Goal: Task Accomplishment & Management: Manage account settings

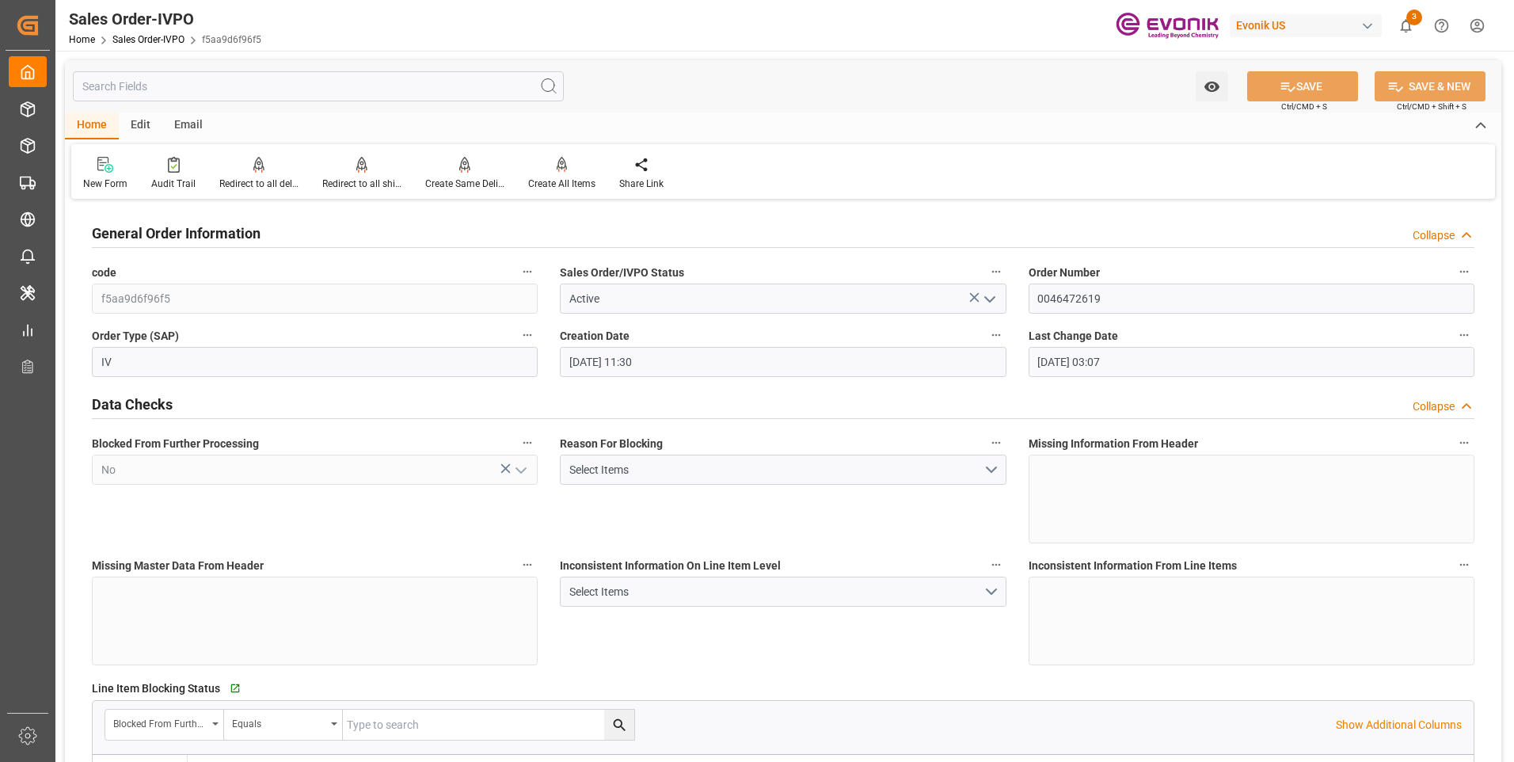
scroll to position [3010, 0]
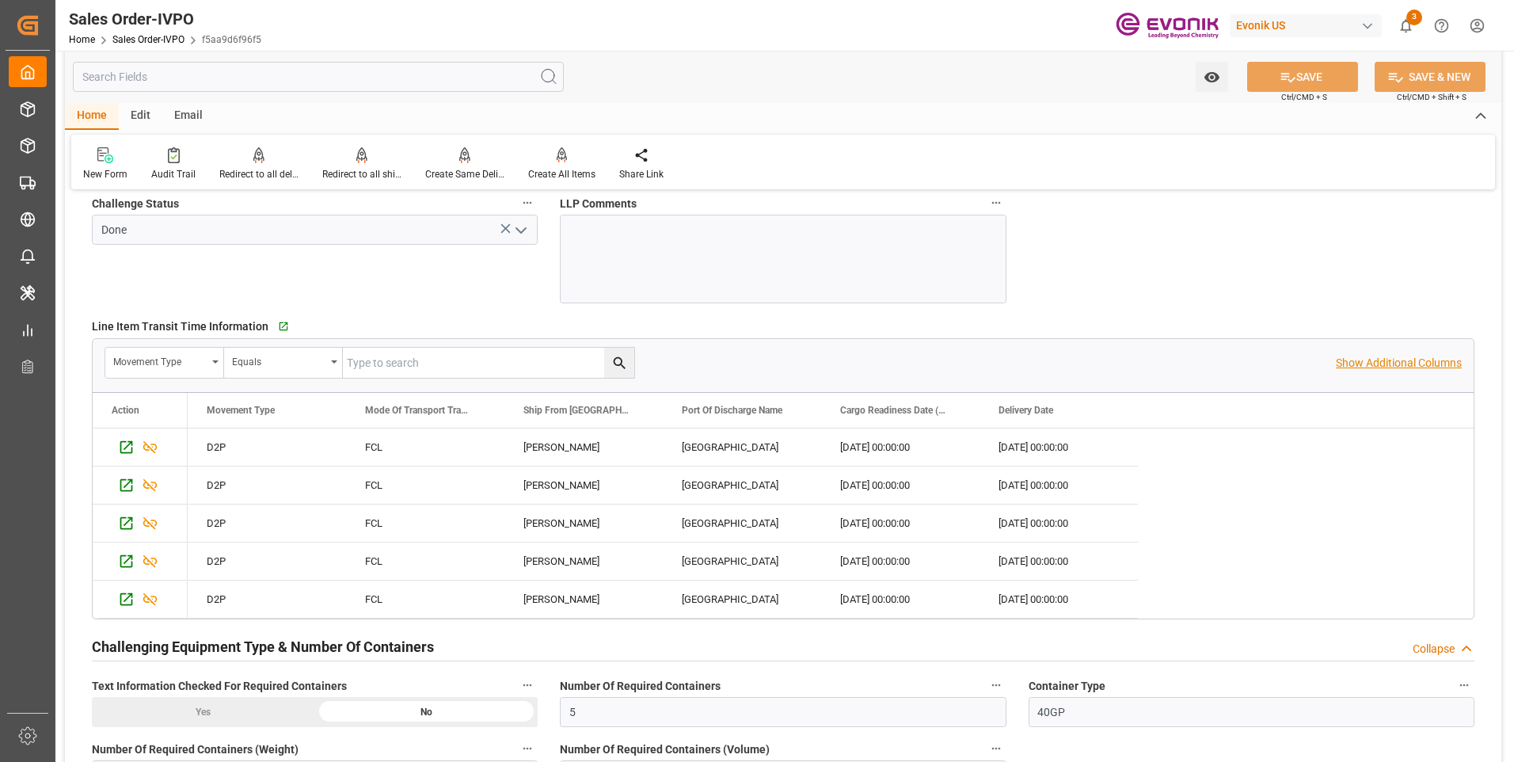
click at [1363, 368] on p "Show Additional Columns" at bounding box center [1399, 363] width 126 height 17
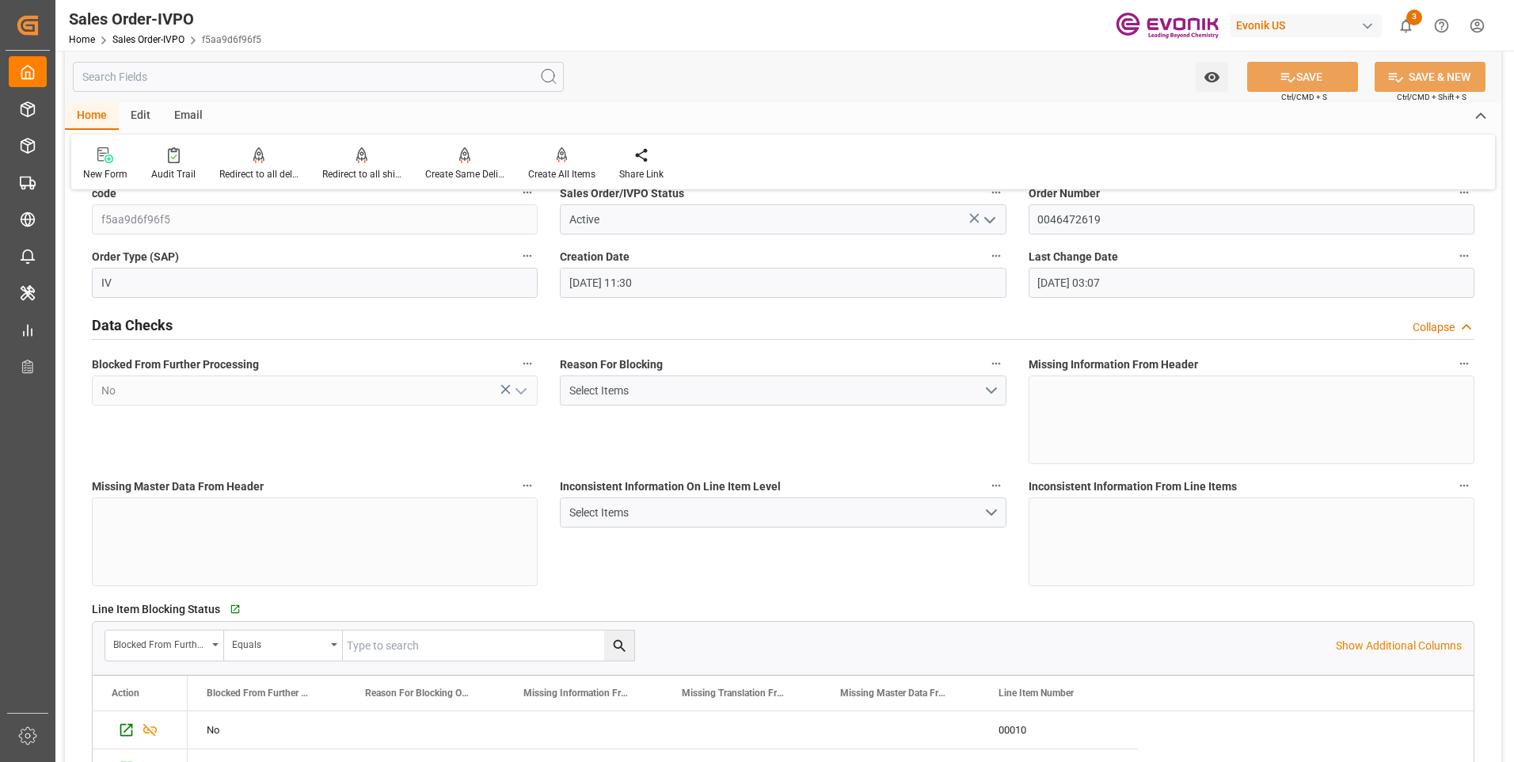
scroll to position [0, 0]
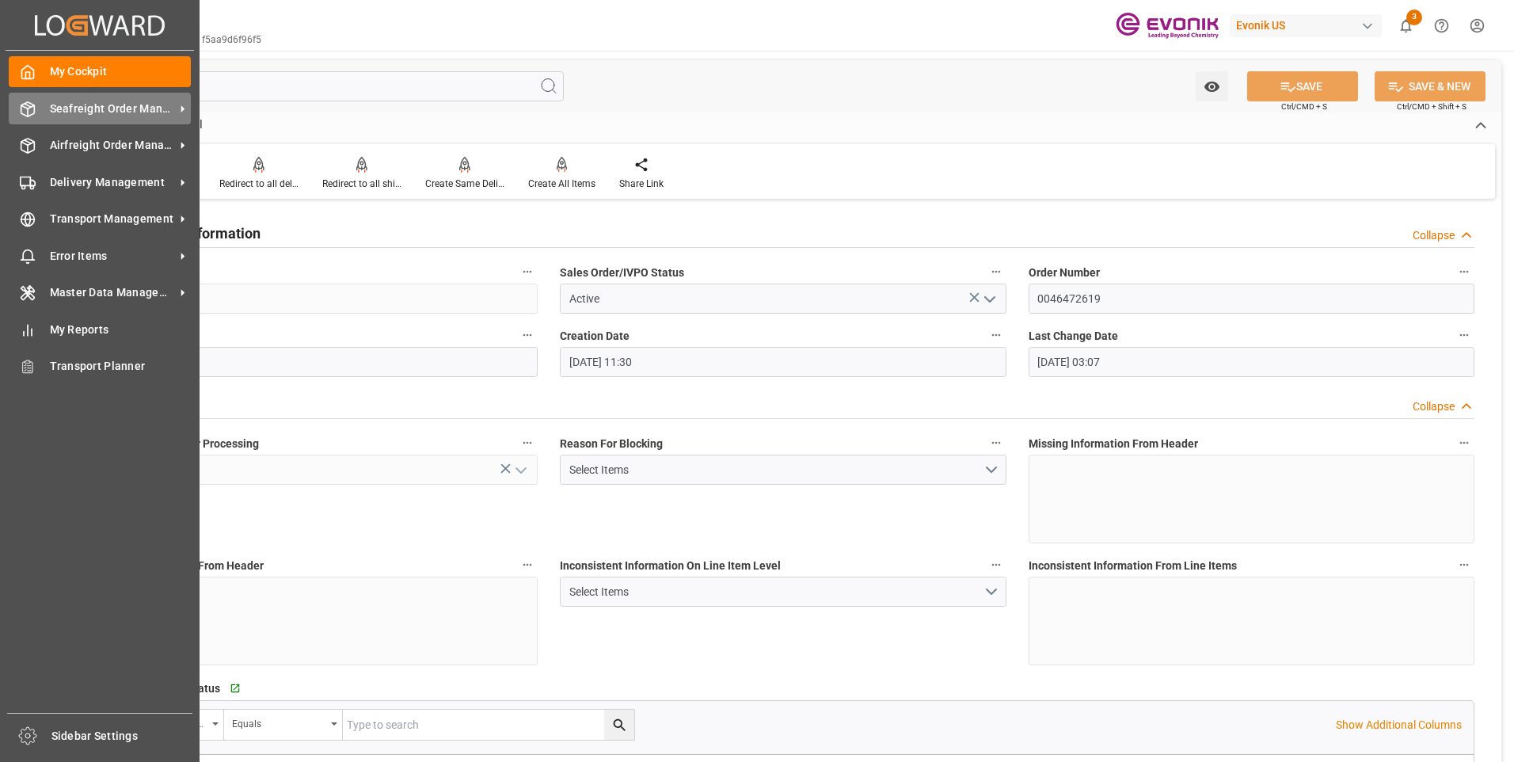
click at [37, 112] on div "Seafreight Order Management Seafreight Order Management" at bounding box center [100, 108] width 182 height 31
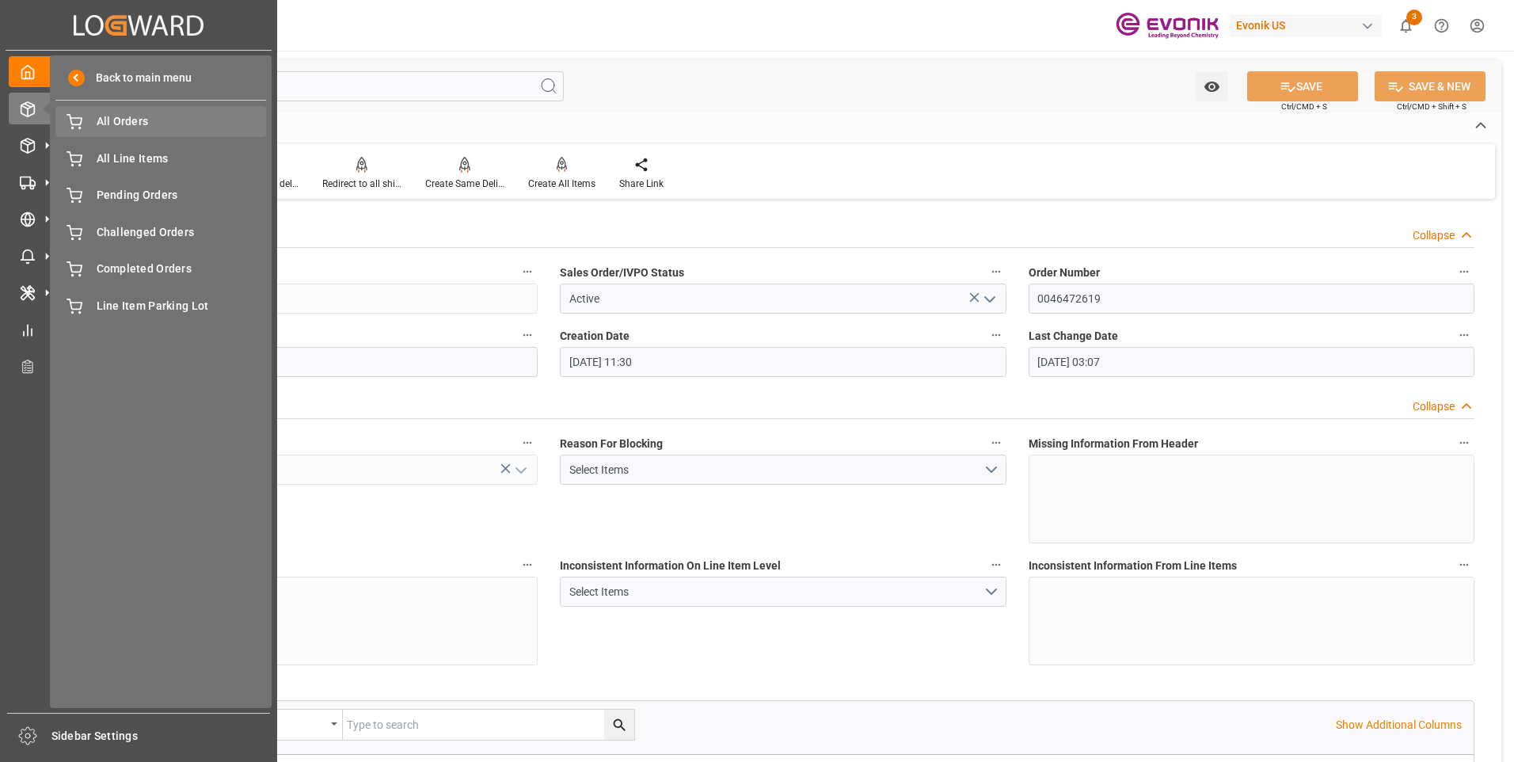
click at [112, 125] on span "All Orders" at bounding box center [182, 121] width 170 height 17
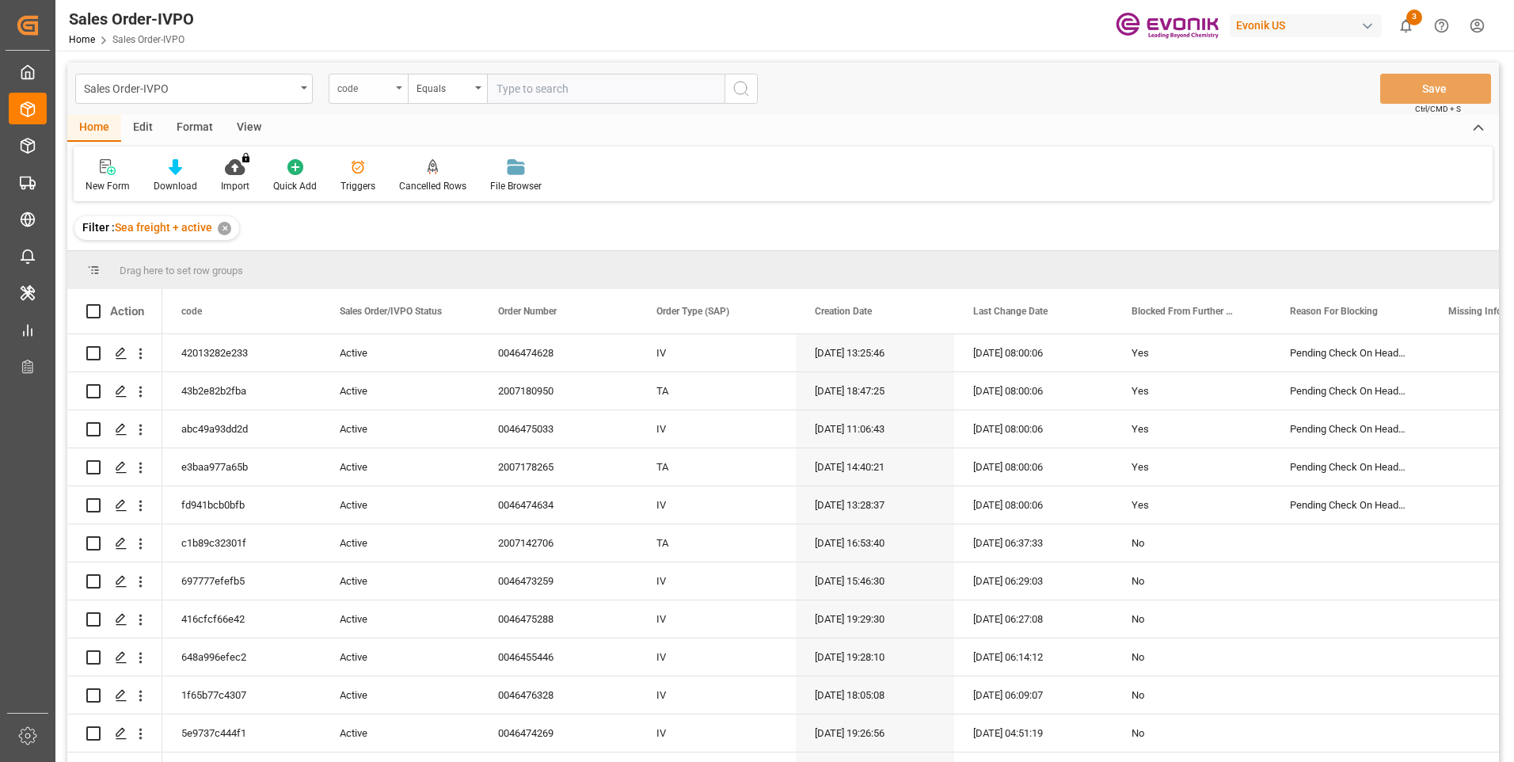
click at [398, 94] on div "code" at bounding box center [368, 89] width 79 height 30
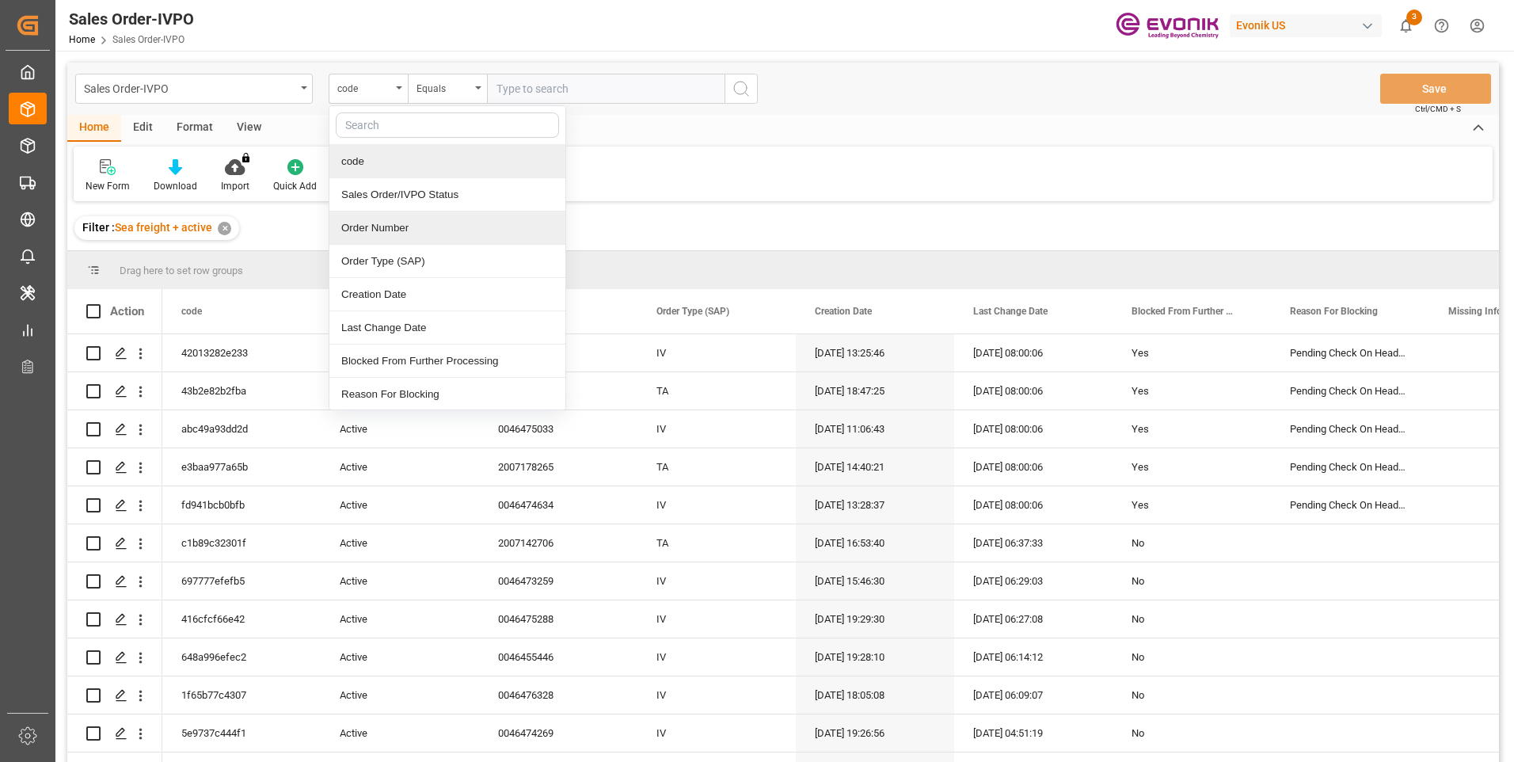
click at [396, 230] on div "Order Number" at bounding box center [447, 227] width 236 height 33
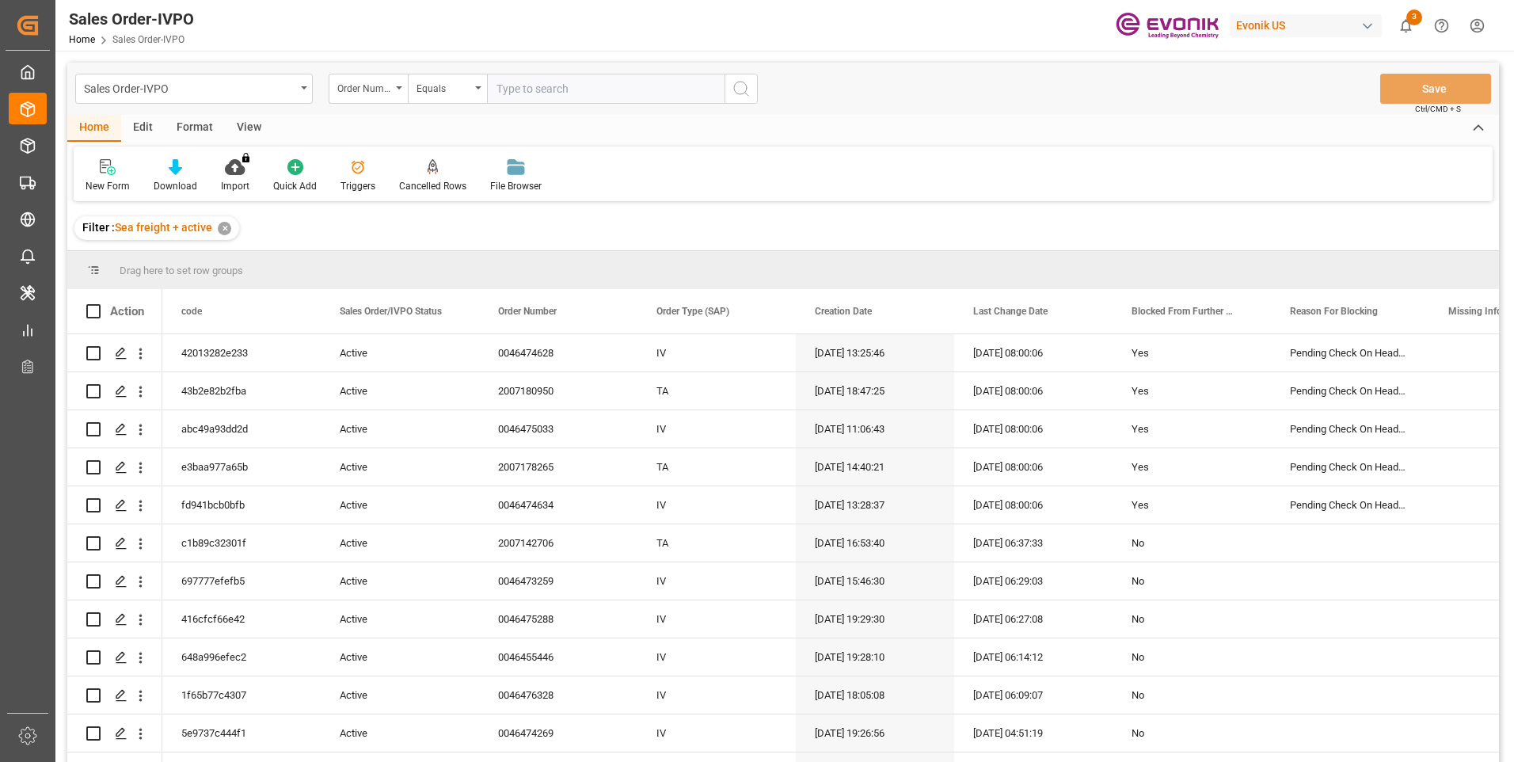
click at [513, 93] on input "text" at bounding box center [606, 89] width 238 height 30
paste input "0046469167"
type input "0046469167"
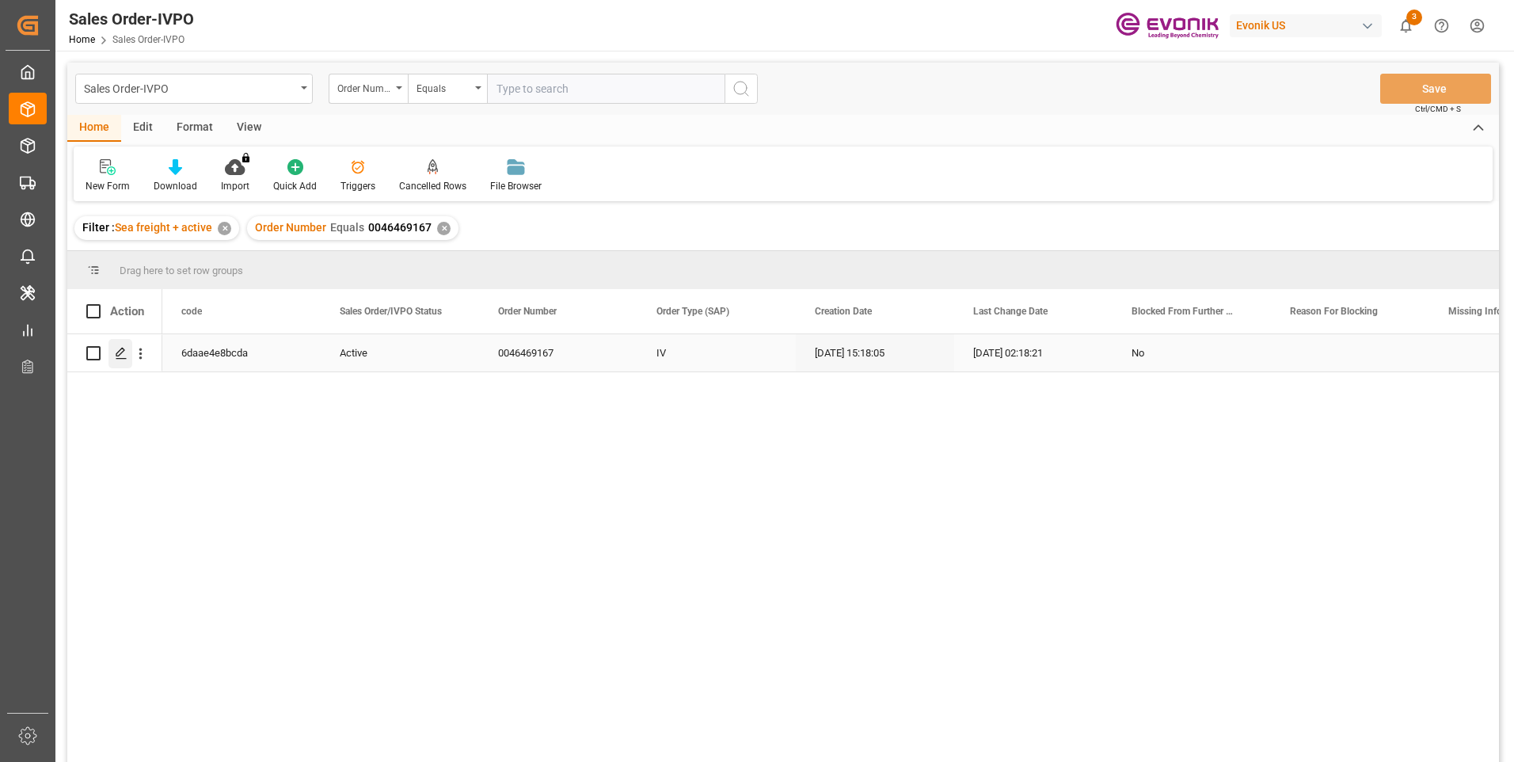
click at [117, 353] on polygon "Press SPACE to select this row." at bounding box center [120, 353] width 8 height 8
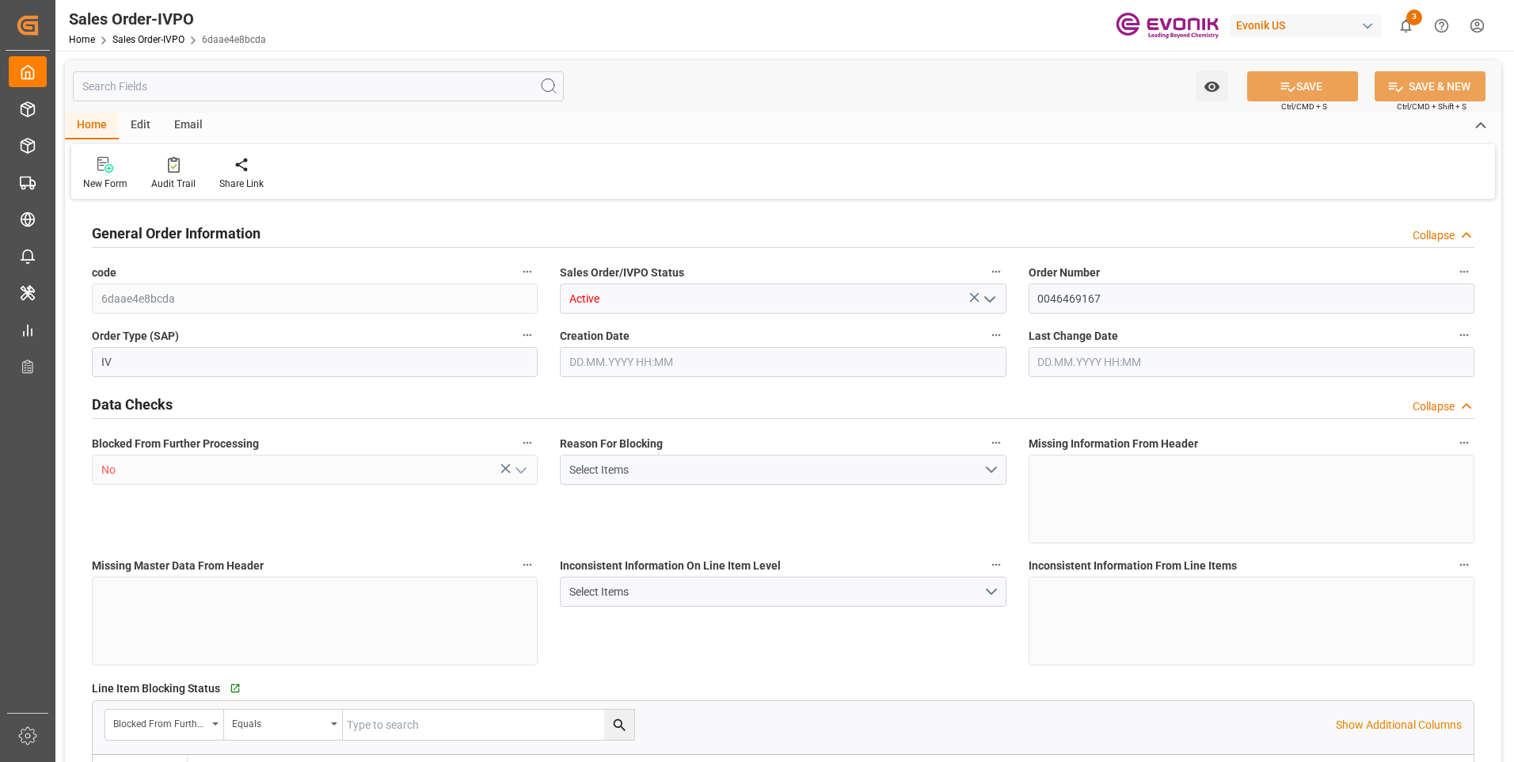
type input "SGSIN"
type input "0"
type input "1"
type input "2"
type input "1"
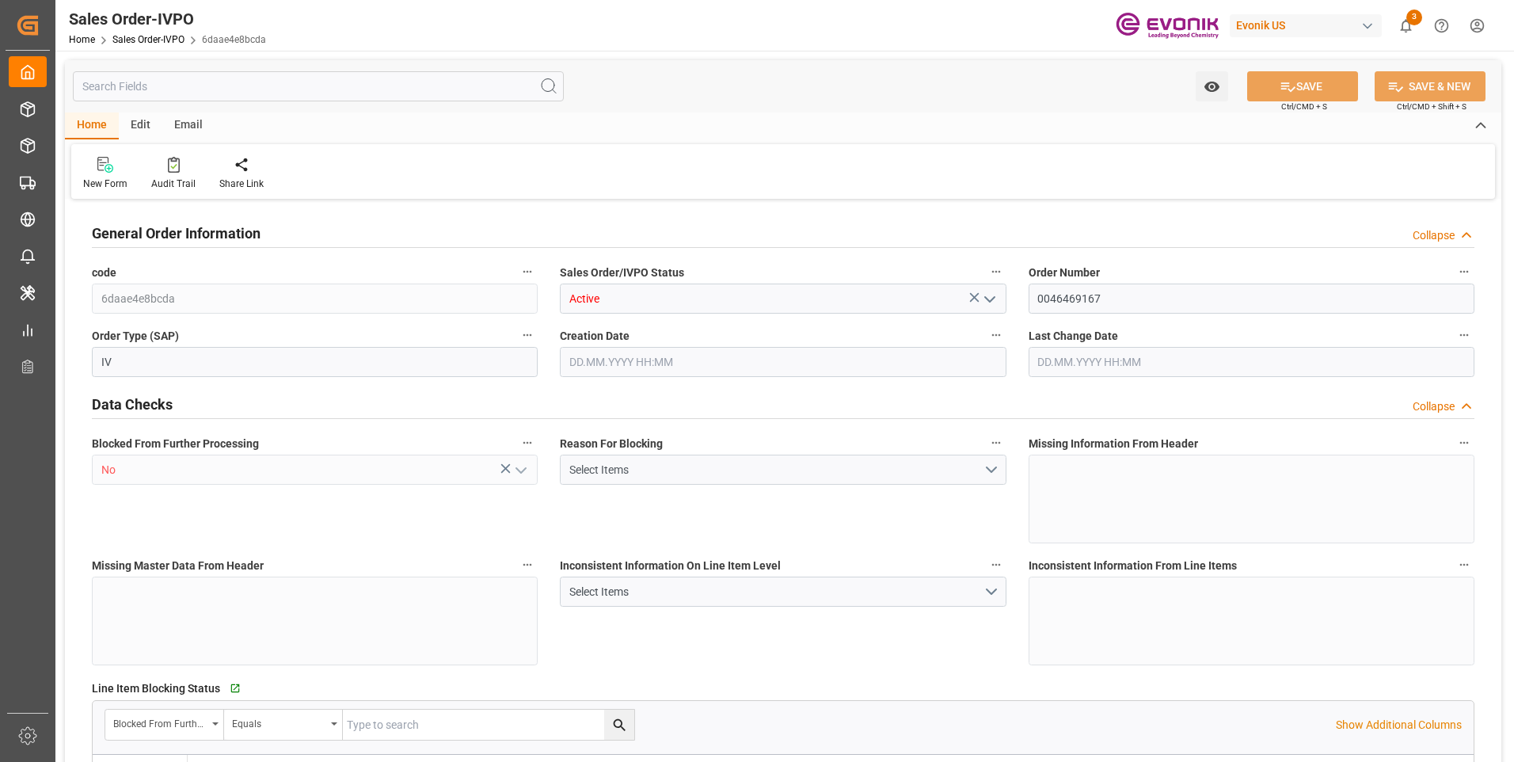
type input "17175.2"
type input "23.1069"
type input "17000"
type input "30"
type input "[DATE] 15:18"
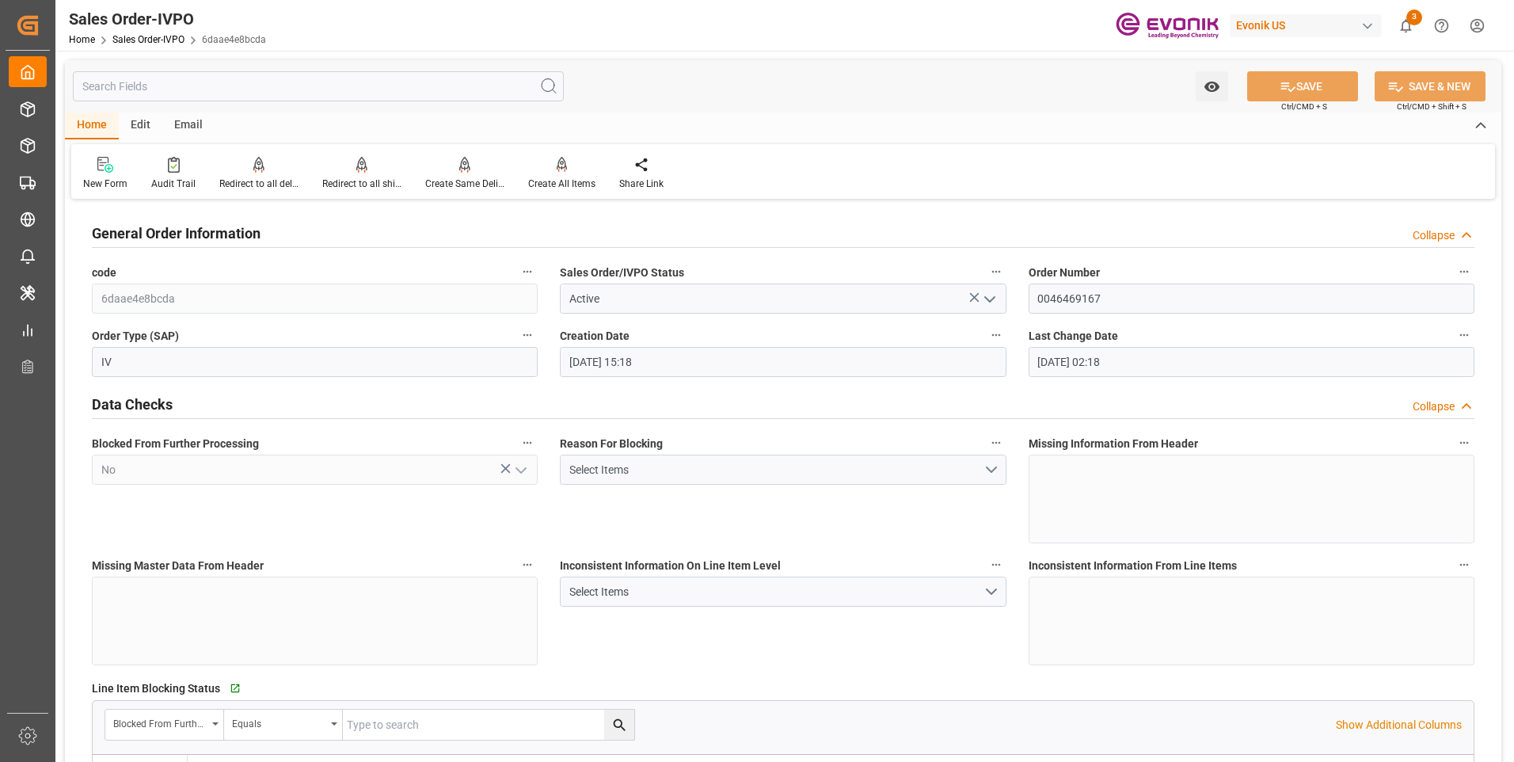
type input "[DATE] 02:18"
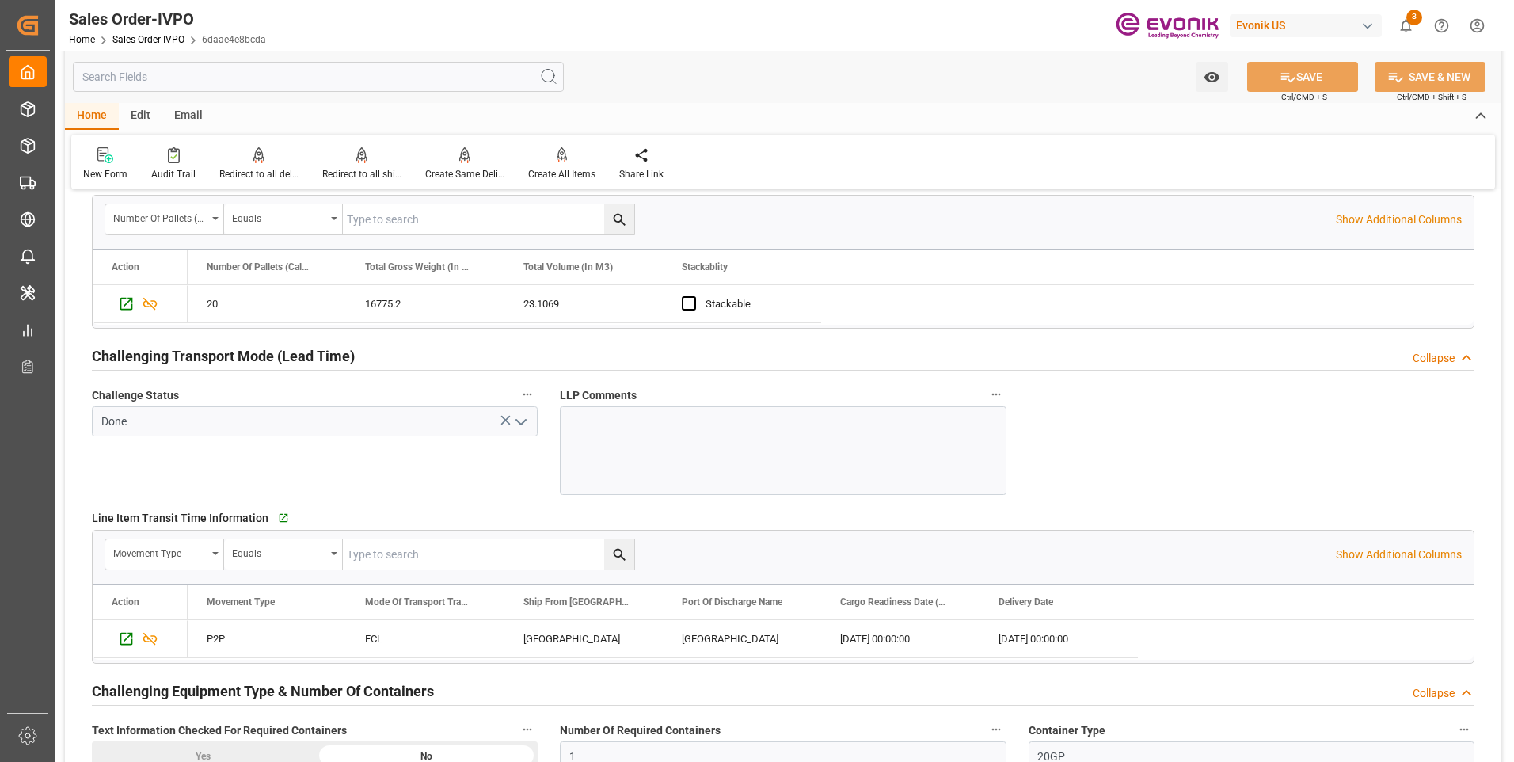
scroll to position [2614, 0]
